Goal: Task Accomplishment & Management: Complete application form

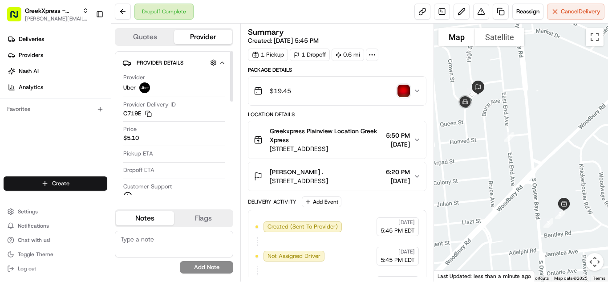
click at [72, 188] on html "GreekXpress - Plainview [EMAIL_ADDRESS][DOMAIN_NAME] Toggle Sidebar Deliveries …" at bounding box center [304, 141] width 608 height 282
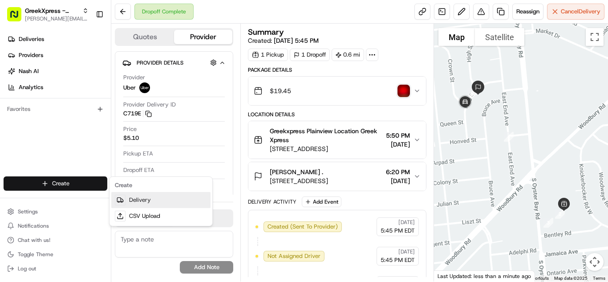
click at [151, 199] on link "Delivery" at bounding box center [160, 200] width 99 height 16
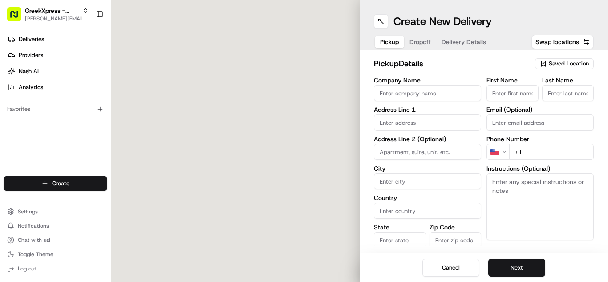
click at [579, 65] on span "Saved Location" at bounding box center [569, 64] width 40 height 8
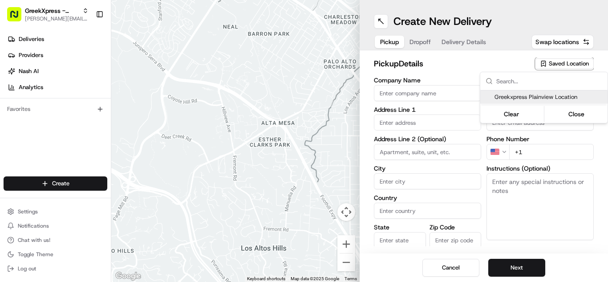
click at [554, 98] on span "Greekxpress Plainview Location" at bounding box center [550, 97] width 110 height 8
type input "Greekxpress Plainview Location"
type input "[STREET_ADDRESS]"
type input "Plainview"
type input "US"
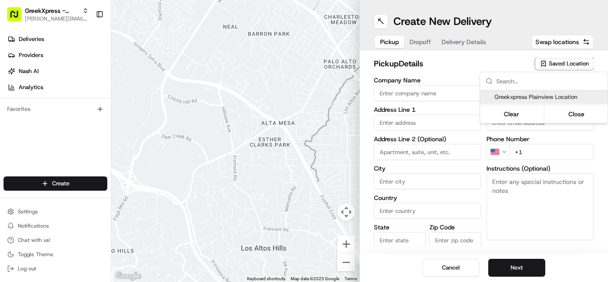
type input "NY"
type input "11803"
type input "Greek"
type input "Xpress"
type input "[PHONE_NUMBER]"
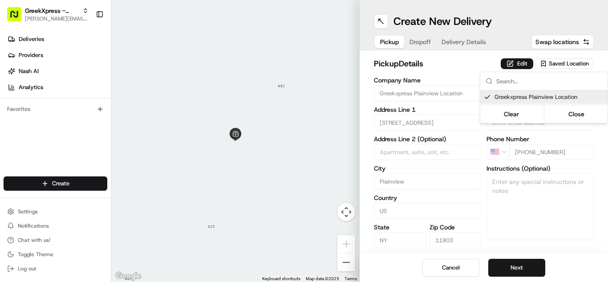
click at [520, 269] on html "GreekXpress - Plainview [EMAIL_ADDRESS][DOMAIN_NAME] Toggle Sidebar Deliveries …" at bounding box center [304, 141] width 608 height 282
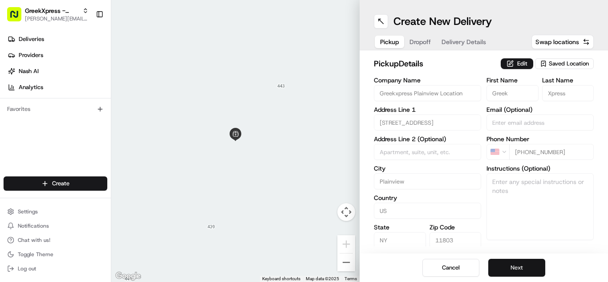
click at [520, 268] on button "Next" at bounding box center [517, 268] width 57 height 18
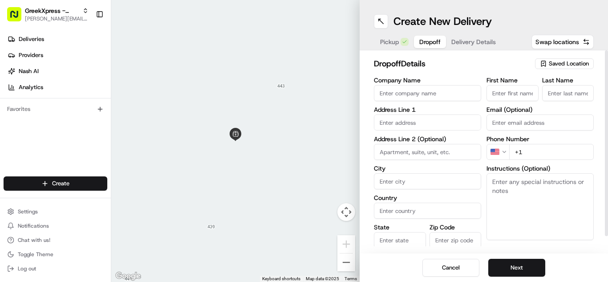
click at [497, 92] on input "First Name" at bounding box center [513, 93] width 52 height 16
type input "rose"
click at [569, 94] on input "Last Name" at bounding box center [569, 93] width 52 height 16
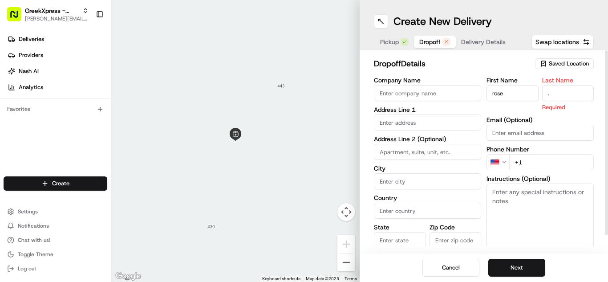
type input "."
click at [393, 123] on input "text" at bounding box center [427, 122] width 107 height 16
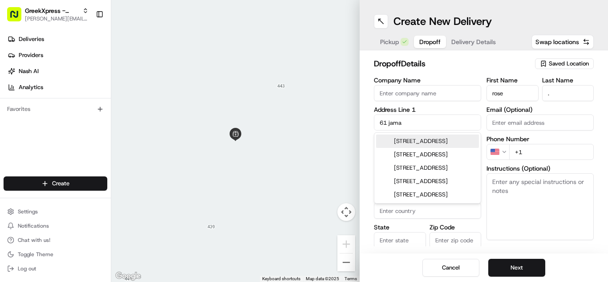
click at [411, 144] on div "[STREET_ADDRESS]" at bounding box center [427, 141] width 103 height 13
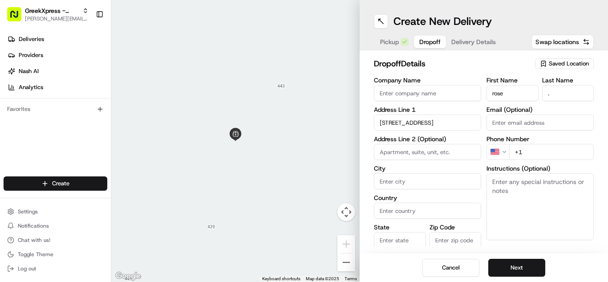
type input "[STREET_ADDRESS]"
type input "Plainview"
type input "[GEOGRAPHIC_DATA]"
type input "NY"
type input "11803"
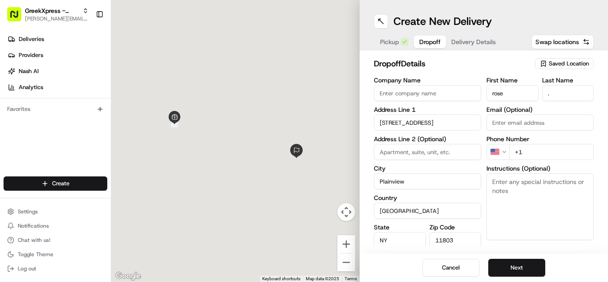
type input "[STREET_ADDRESS]"
click at [543, 154] on input "+1" at bounding box center [552, 152] width 85 height 16
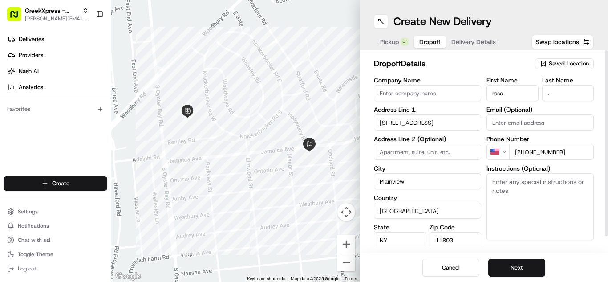
type input "[PHONE_NUMBER]"
click at [512, 190] on textarea "Instructions (Optional)" at bounding box center [540, 206] width 107 height 67
paste textarea "PLEASE HAND FOOD DIRECTLY TO CUSTOMER, DO NOT LEAVE IT OUTSIDE, THANK YOU!!"
type textarea "PLEASE HAND FOOD DIRECTLY TO CUSTOMER, DO NOT LEAVE IT OUTSIDE, THANK YOU!!"
click at [524, 266] on button "Next" at bounding box center [517, 268] width 57 height 18
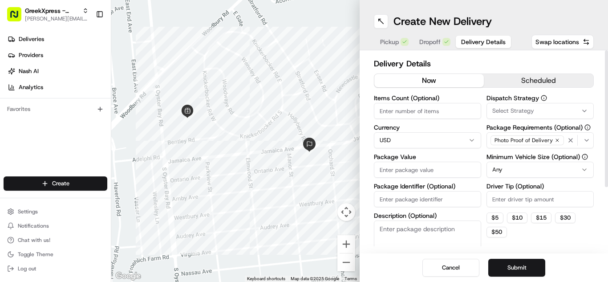
click at [443, 164] on input "Package Value" at bounding box center [427, 170] width 107 height 16
type input "47.85"
click at [551, 203] on input "Driver Tip (Optional)" at bounding box center [540, 199] width 107 height 16
type input "3.00"
click at [522, 269] on button "Submit" at bounding box center [517, 268] width 57 height 18
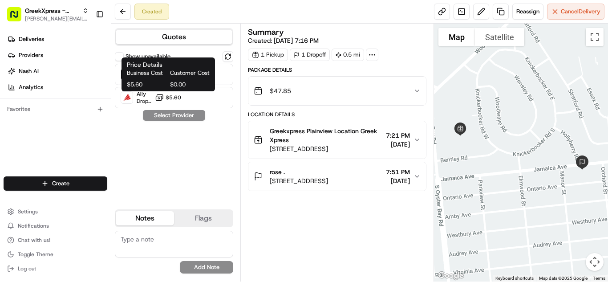
click at [170, 75] on span "Customer Cost" at bounding box center [190, 73] width 40 height 8
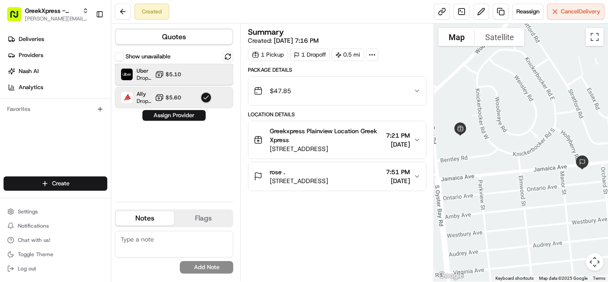
click at [224, 76] on div "Uber Dropoff ETA 13 minutes $5.10" at bounding box center [174, 74] width 118 height 21
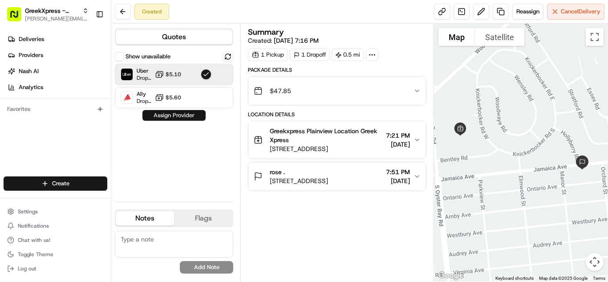
click at [196, 112] on button "Assign Provider" at bounding box center [174, 115] width 63 height 11
